Goal: Task Accomplishment & Management: Complete application form

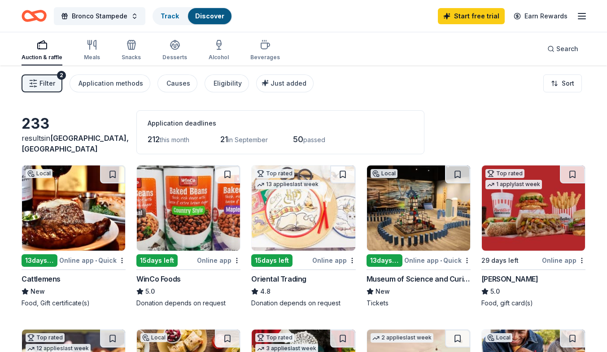
click at [50, 258] on div "13 days left" at bounding box center [40, 260] width 36 height 13
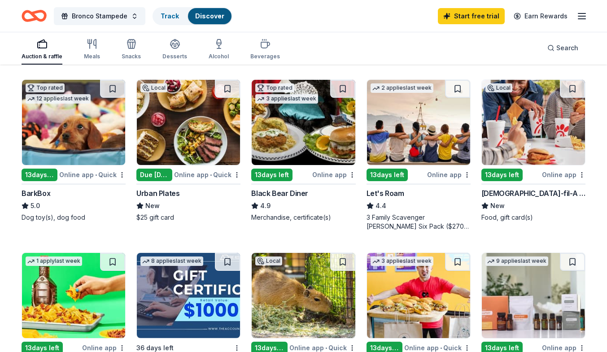
scroll to position [251, 0]
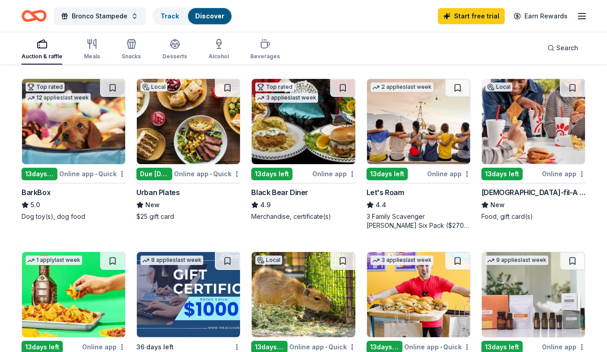
click at [419, 142] on img at bounding box center [418, 121] width 103 height 85
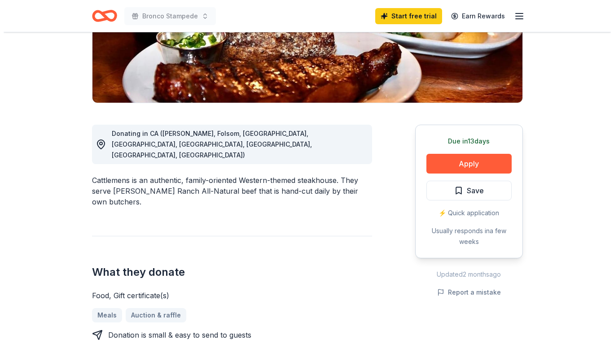
scroll to position [184, 0]
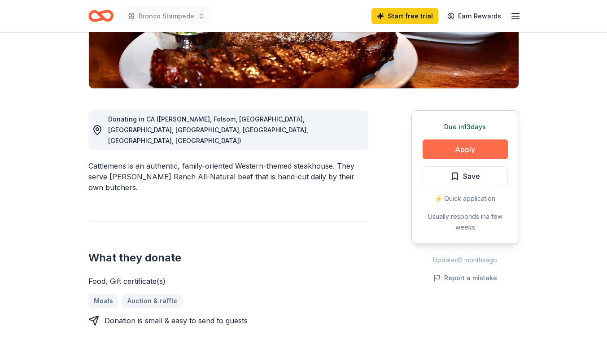
click at [457, 150] on button "Apply" at bounding box center [465, 149] width 85 height 20
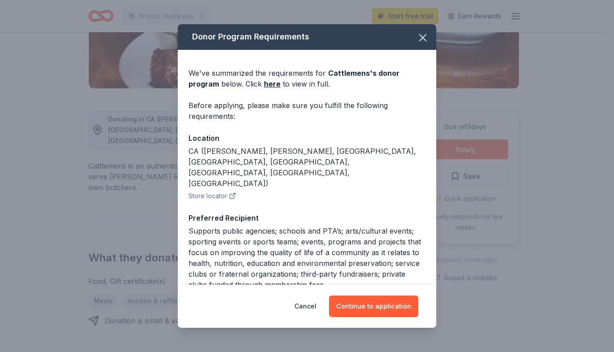
click at [460, 145] on div "Donor Program Requirements We've summarized the requirements for Cattlemens 's …" at bounding box center [307, 176] width 614 height 352
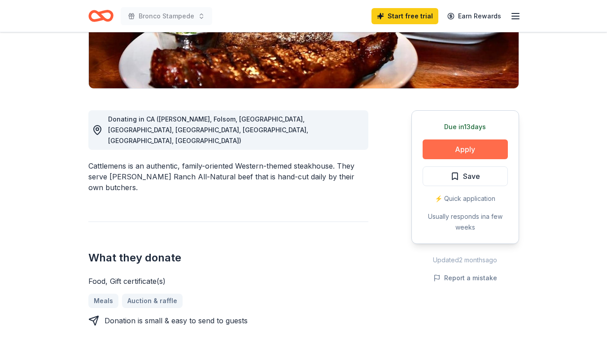
click at [455, 144] on button "Apply" at bounding box center [465, 149] width 85 height 20
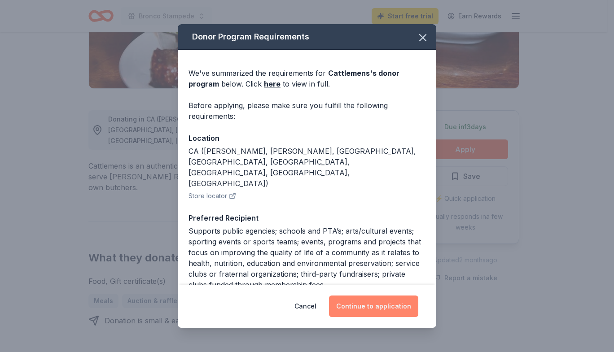
click at [377, 303] on button "Continue to application" at bounding box center [373, 307] width 89 height 22
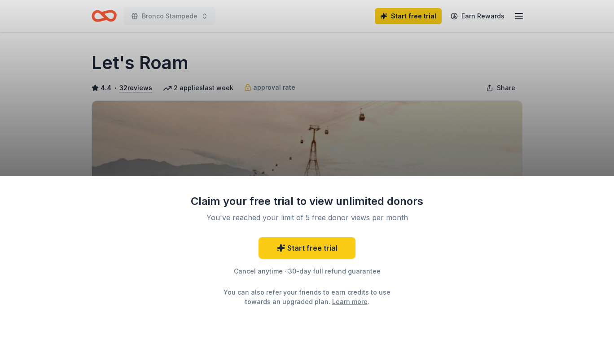
drag, startPoint x: 613, startPoint y: 54, endPoint x: 612, endPoint y: 69, distance: 14.9
click at [606, 69] on html "Bronco Stampede Start free trial Earn Rewards Due [DATE] Share Let's Roam 4.4 •…" at bounding box center [307, 176] width 614 height 352
click at [460, 148] on div "Claim your free trial to view unlimited donors You've reached your limit of 5 f…" at bounding box center [307, 176] width 614 height 352
